Goal: Find specific page/section: Find specific page/section

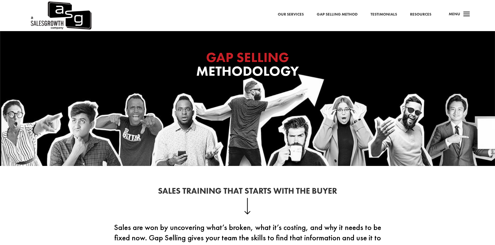
click at [460, 15] on div "a Menu" at bounding box center [456, 15] width 25 height 12
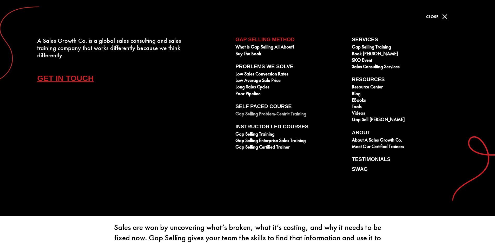
click at [255, 114] on link "Gap Selling Problem-Centric Training" at bounding box center [290, 114] width 111 height 6
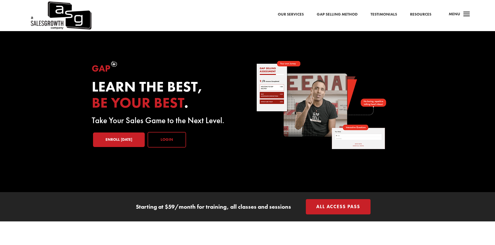
click at [165, 138] on link "Login" at bounding box center [166, 140] width 38 height 16
